Goal: Find specific page/section: Find specific page/section

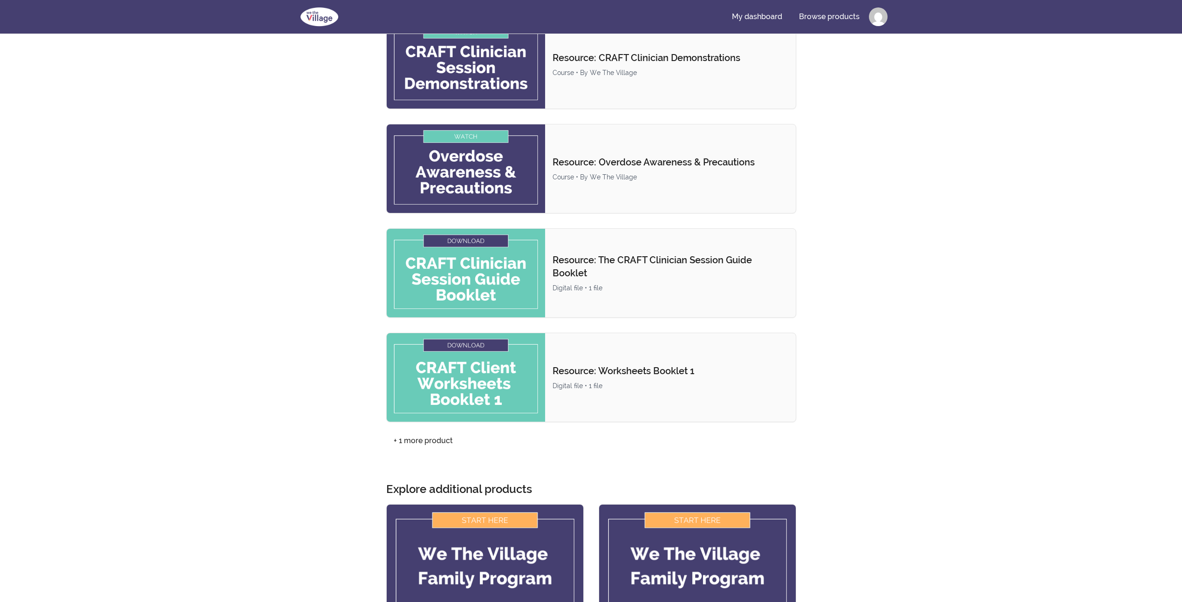
scroll to position [233, 0]
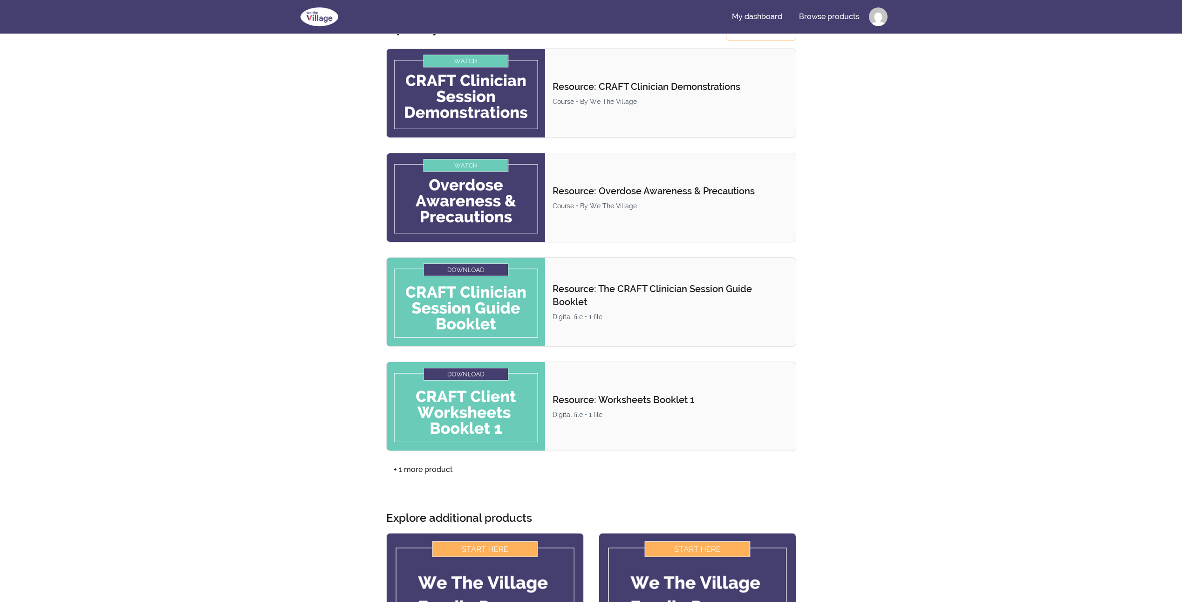
scroll to position [93, 0]
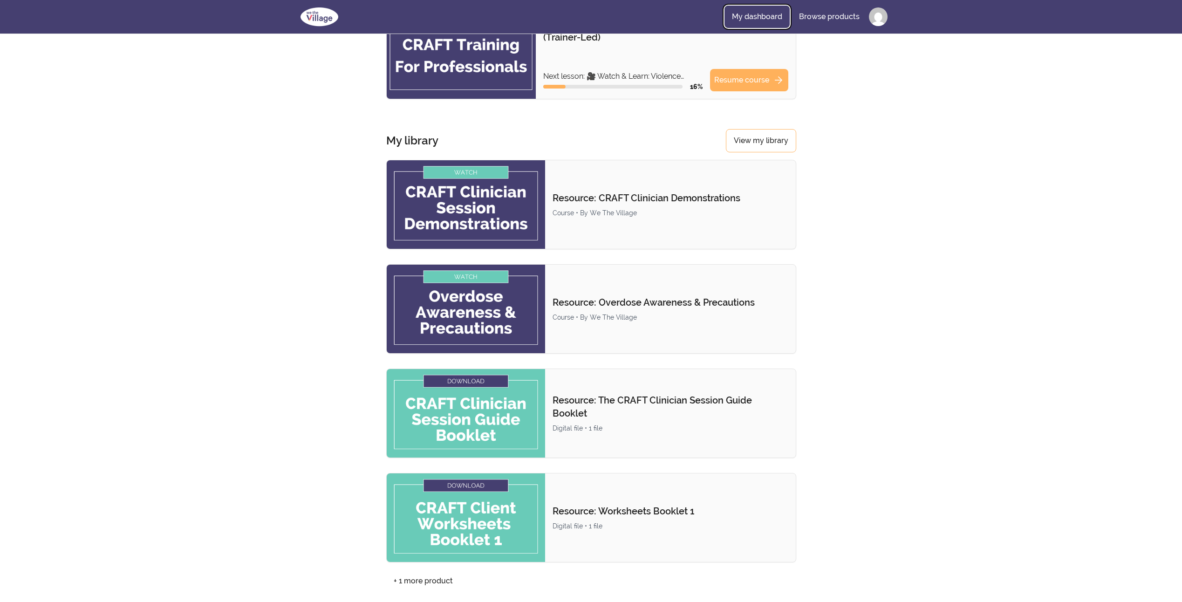
click at [758, 14] on link "My dashboard" at bounding box center [756, 17] width 65 height 22
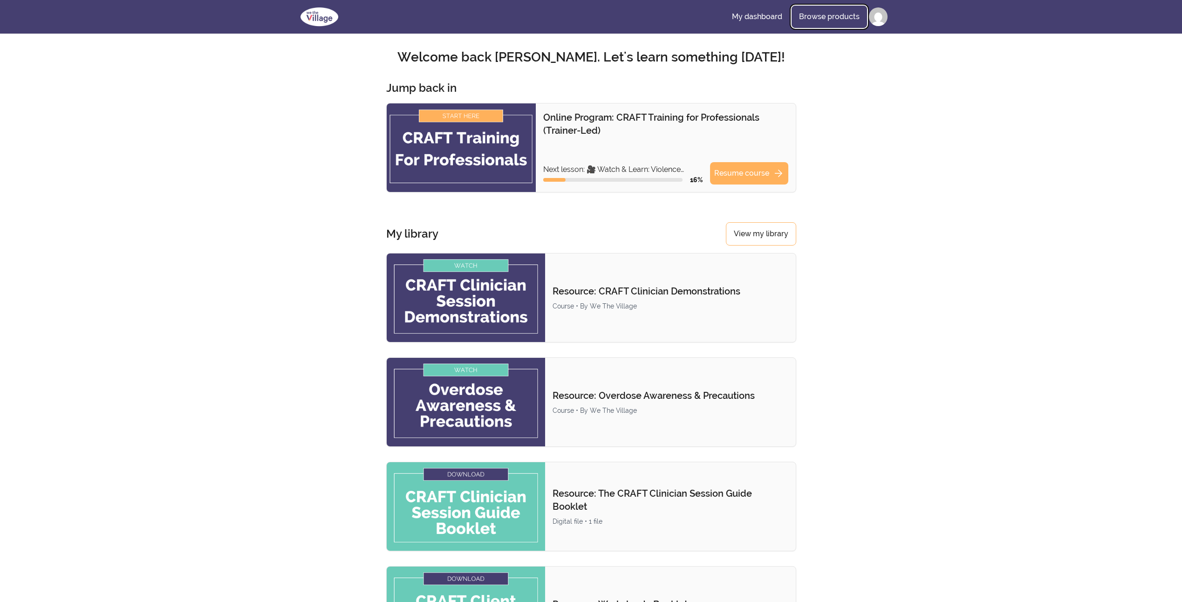
click at [831, 14] on link "Browse products" at bounding box center [828, 17] width 75 height 22
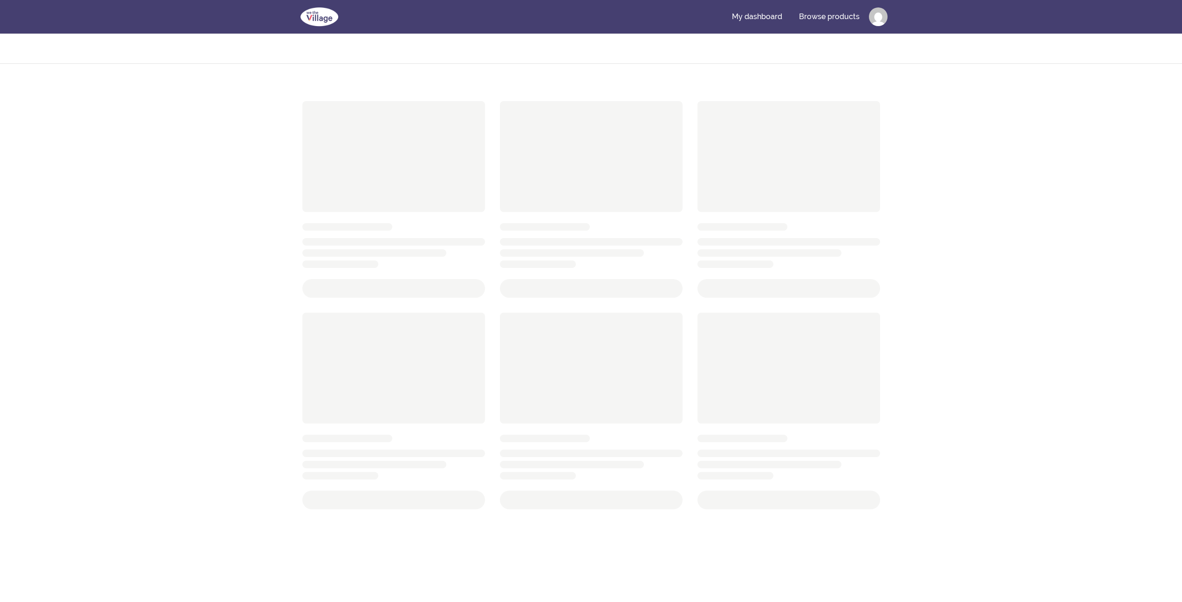
click at [869, 17] on html "Skip to main content Main menu Includes navigation links and user settings My d…" at bounding box center [591, 458] width 1182 height 916
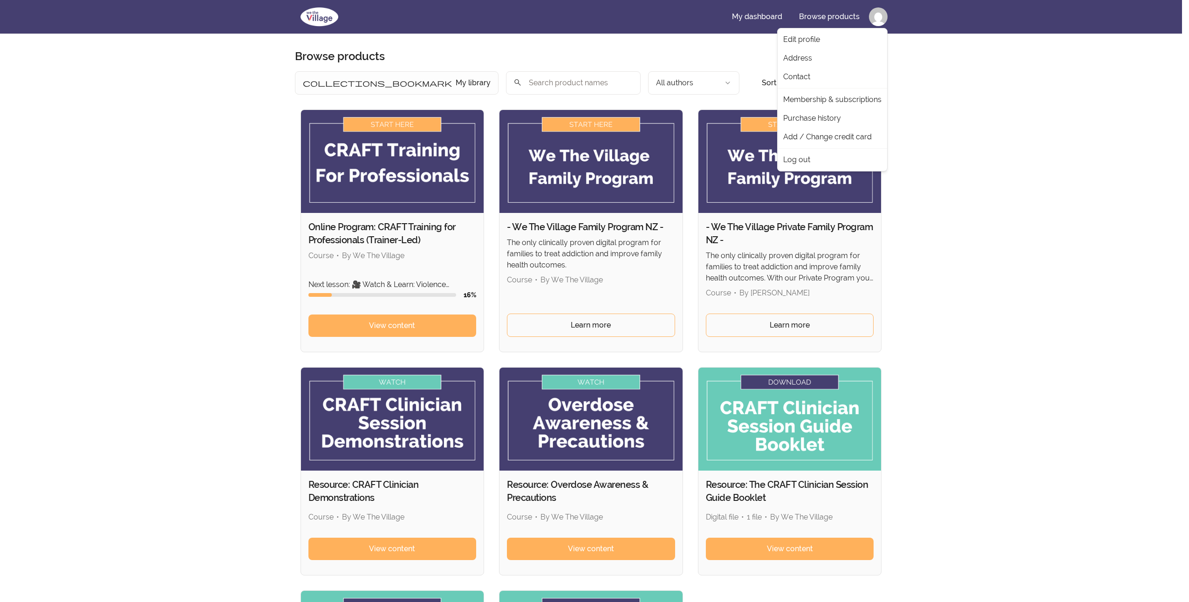
click at [767, 19] on html "Skip to main content Main menu Includes navigation links and user settings My d…" at bounding box center [594, 450] width 1189 height 901
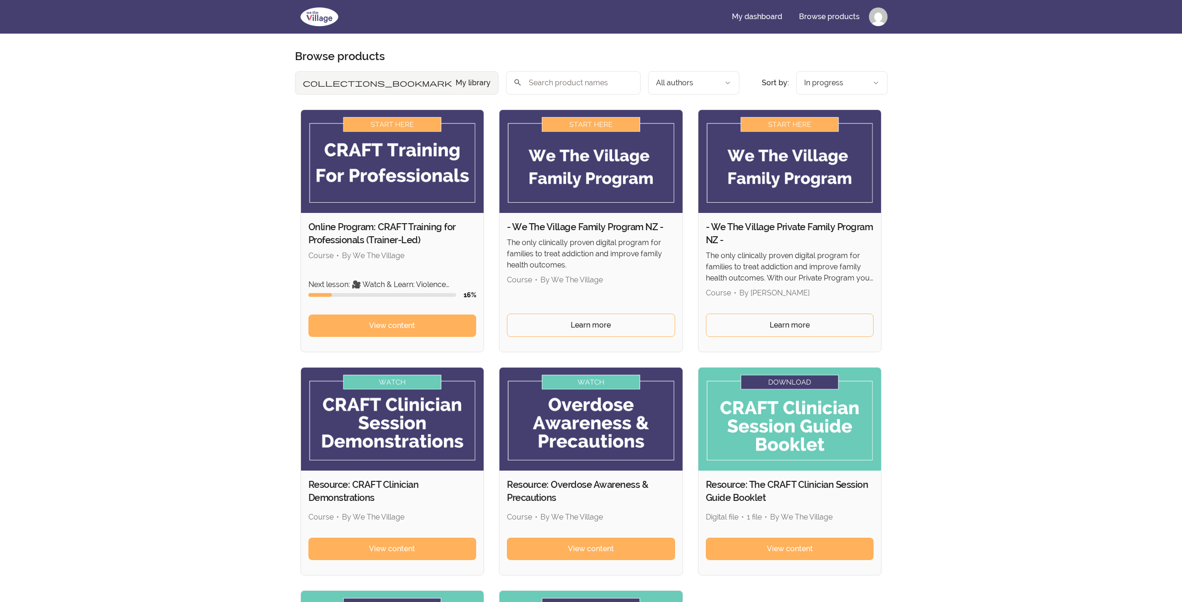
click at [339, 85] on button "collections_bookmark My library" at bounding box center [397, 82] width 204 height 23
